Goal: Navigation & Orientation: Find specific page/section

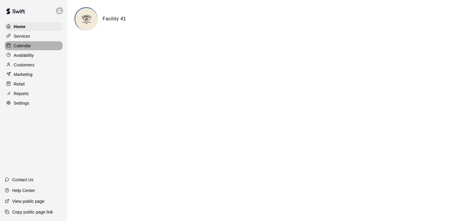
click at [32, 50] on div "Calendar" at bounding box center [34, 45] width 58 height 9
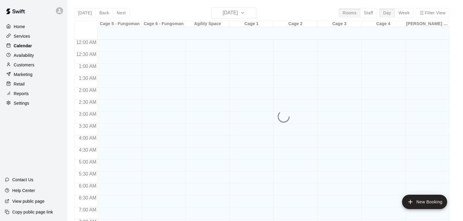
scroll to position [286, 0]
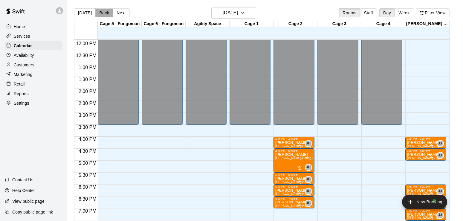
click at [104, 13] on button "Back" at bounding box center [104, 12] width 18 height 9
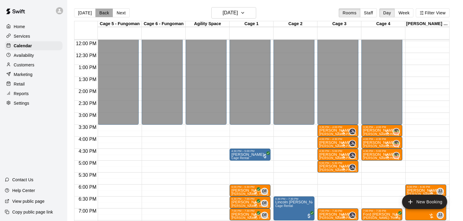
click at [104, 13] on button "Back" at bounding box center [104, 12] width 18 height 9
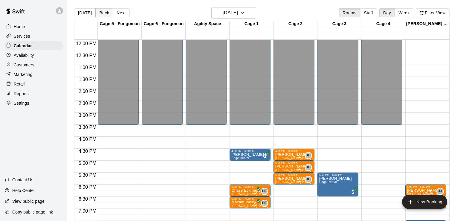
click at [104, 13] on button "Back" at bounding box center [104, 12] width 18 height 9
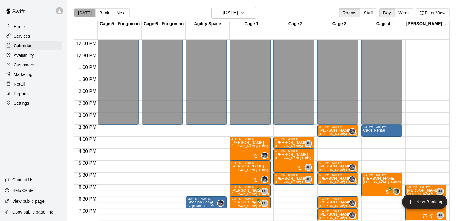
click at [88, 13] on button "[DATE]" at bounding box center [85, 12] width 22 height 9
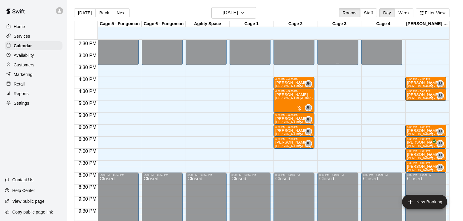
scroll to position [346, 0]
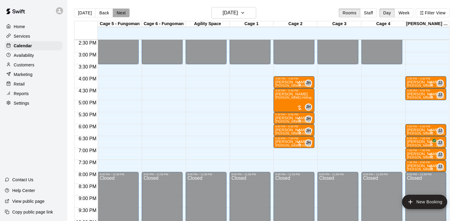
click at [121, 15] on button "Next" at bounding box center [121, 12] width 17 height 9
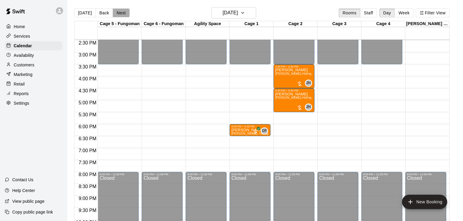
click at [121, 15] on button "Next" at bounding box center [121, 12] width 17 height 9
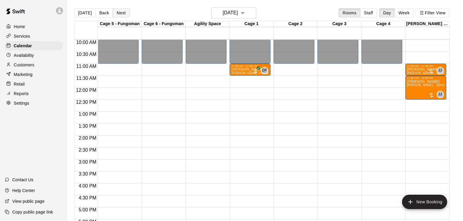
scroll to position [239, 0]
click at [22, 26] on p "Home" at bounding box center [19, 27] width 11 height 6
